Goal: Check status: Check status

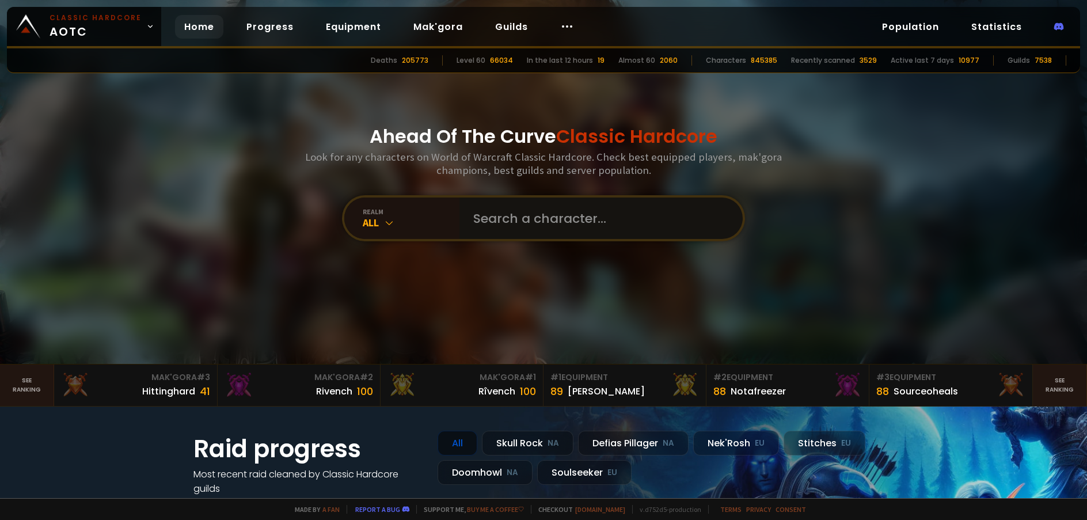
click at [557, 218] on input "text" at bounding box center [597, 217] width 263 height 41
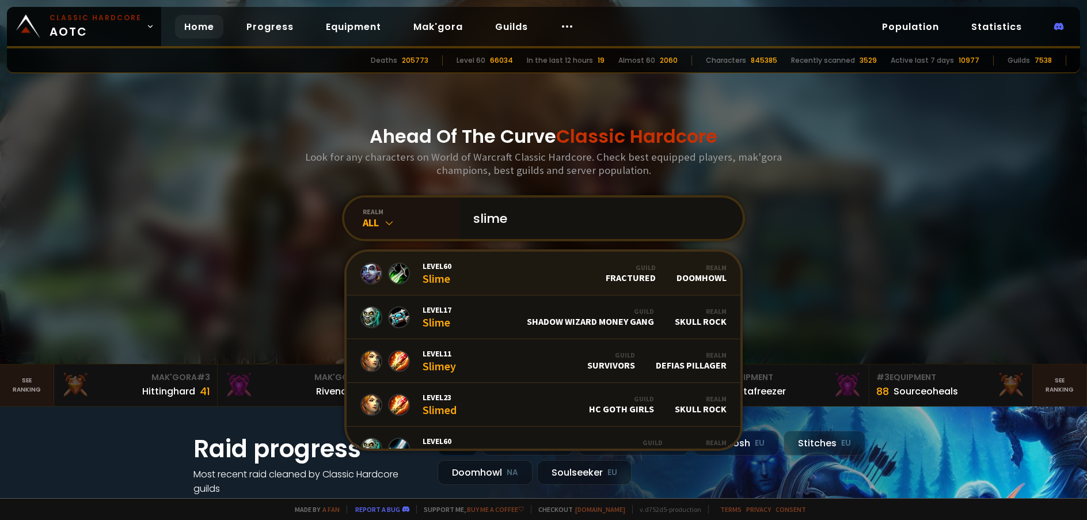
type input "slime"
click at [527, 283] on link "Level 60 Slime Guild Fractured Realm Doomhowl" at bounding box center [544, 274] width 394 height 44
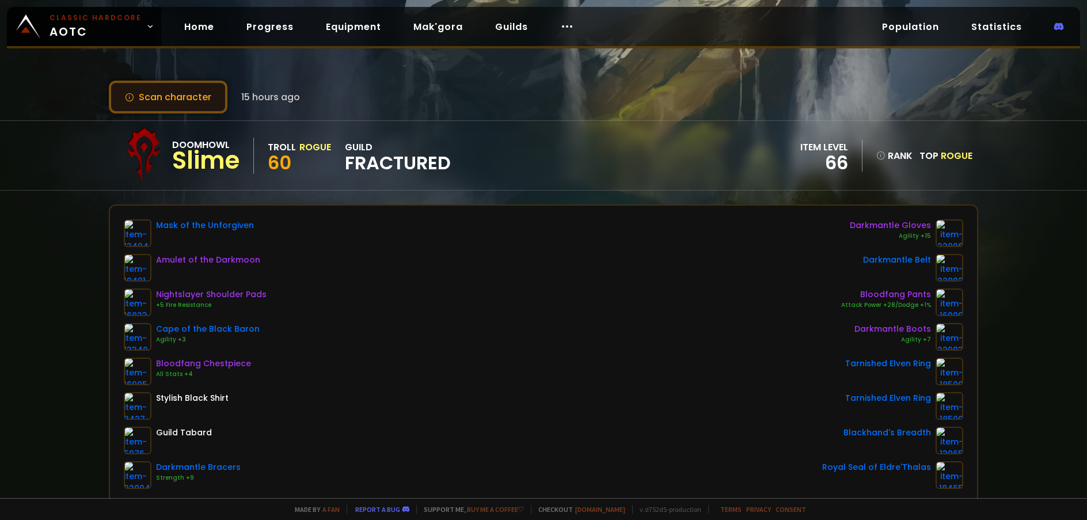
click at [155, 113] on button "Scan character" at bounding box center [168, 97] width 119 height 33
click at [171, 103] on button "Scan character" at bounding box center [168, 97] width 119 height 33
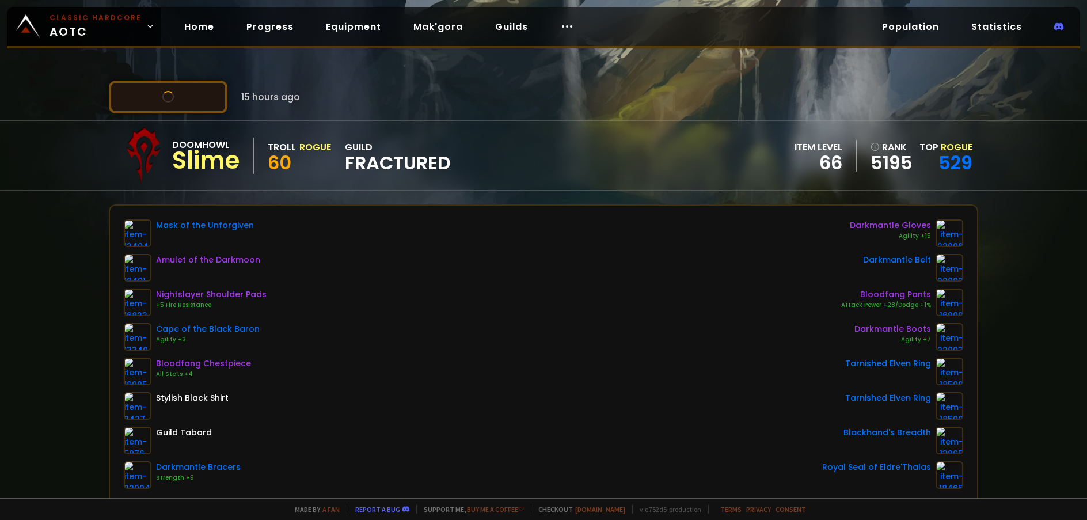
click at [171, 103] on button "Scan character" at bounding box center [168, 97] width 119 height 33
click at [184, 96] on button "Scan character" at bounding box center [168, 97] width 119 height 33
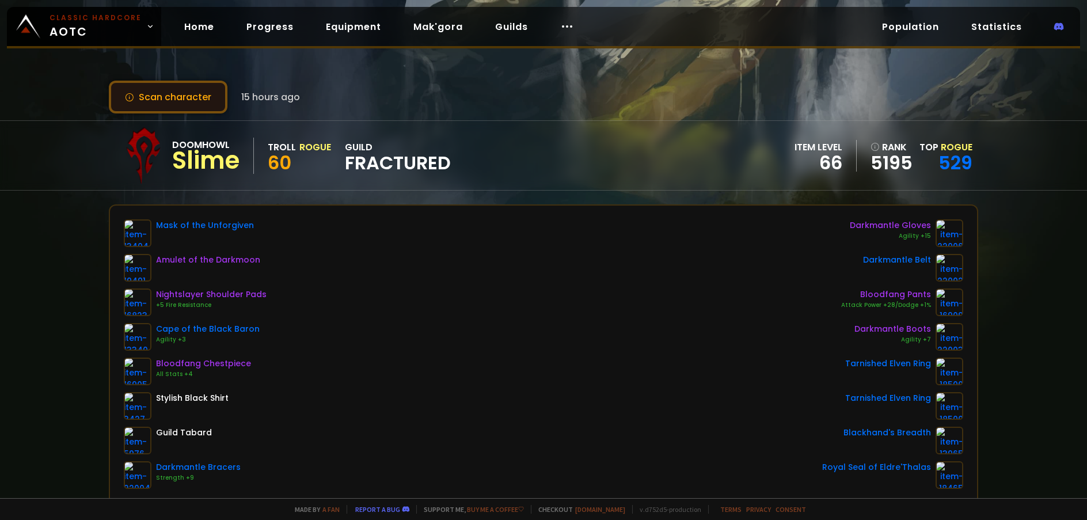
click at [176, 85] on button "Scan character" at bounding box center [168, 97] width 119 height 33
click at [176, 81] on button "Scan character" at bounding box center [168, 97] width 119 height 33
